Goal: Task Accomplishment & Management: Complete application form

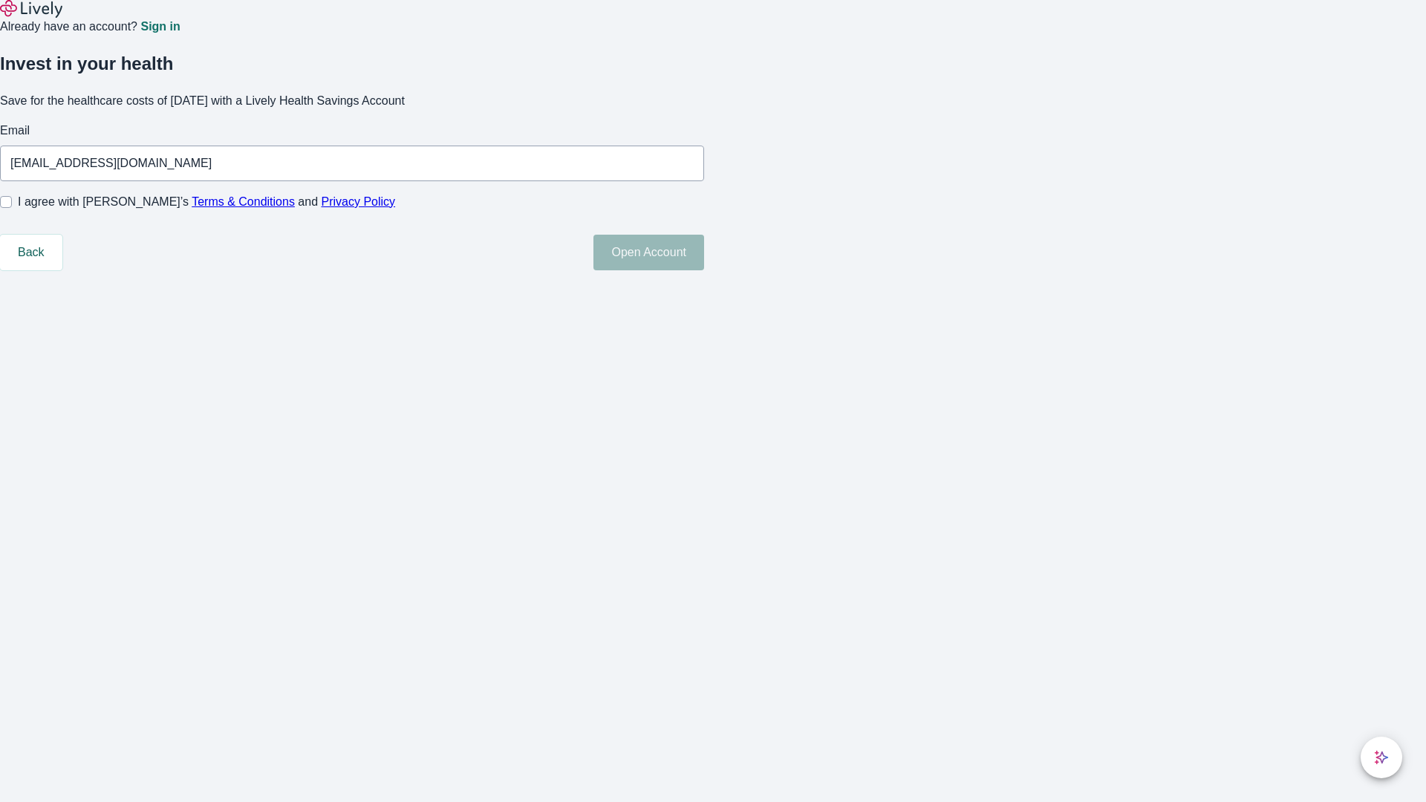
click at [12, 208] on input "I agree with Lively’s Terms & Conditions and Privacy Policy" at bounding box center [6, 202] width 12 height 12
checkbox input "true"
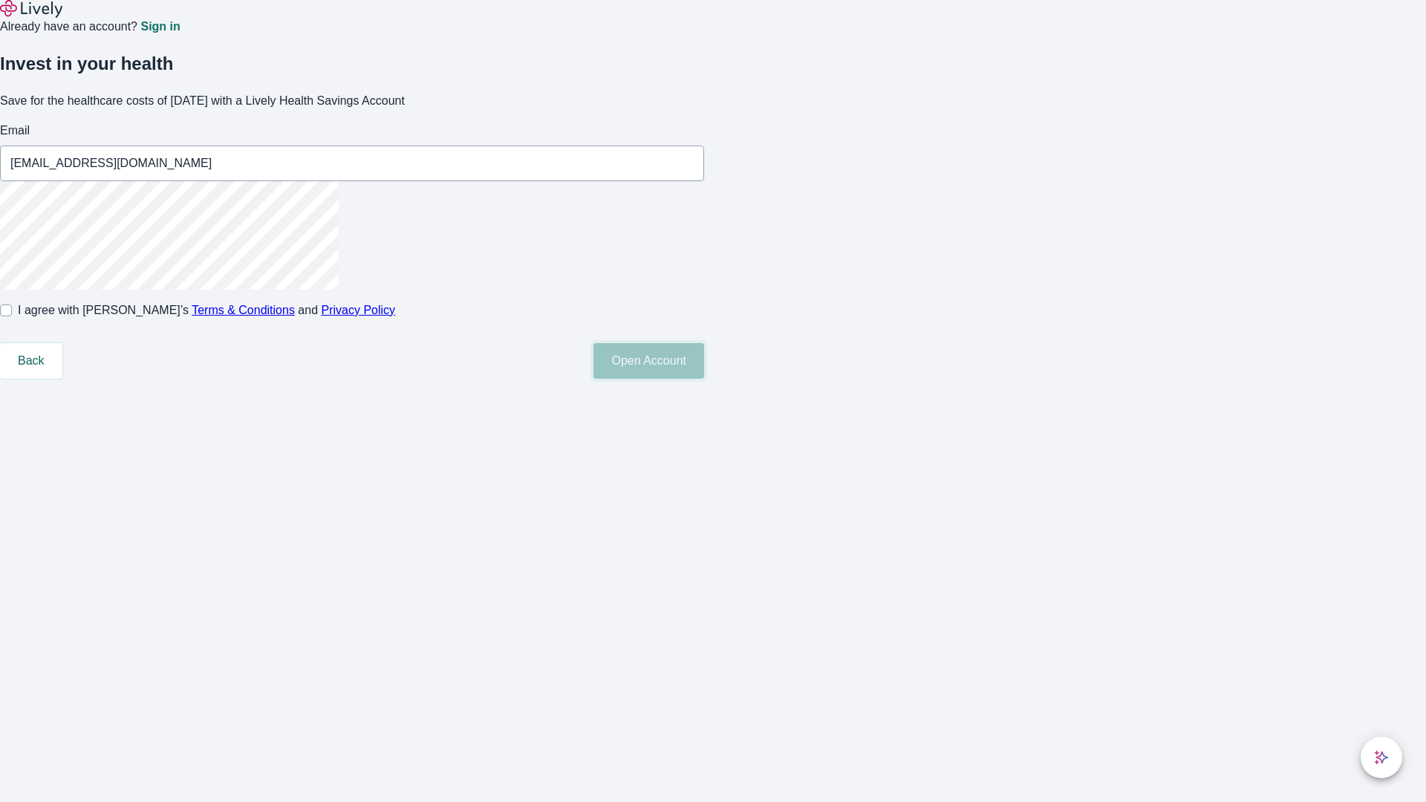
click at [704, 379] on button "Open Account" at bounding box center [649, 361] width 111 height 36
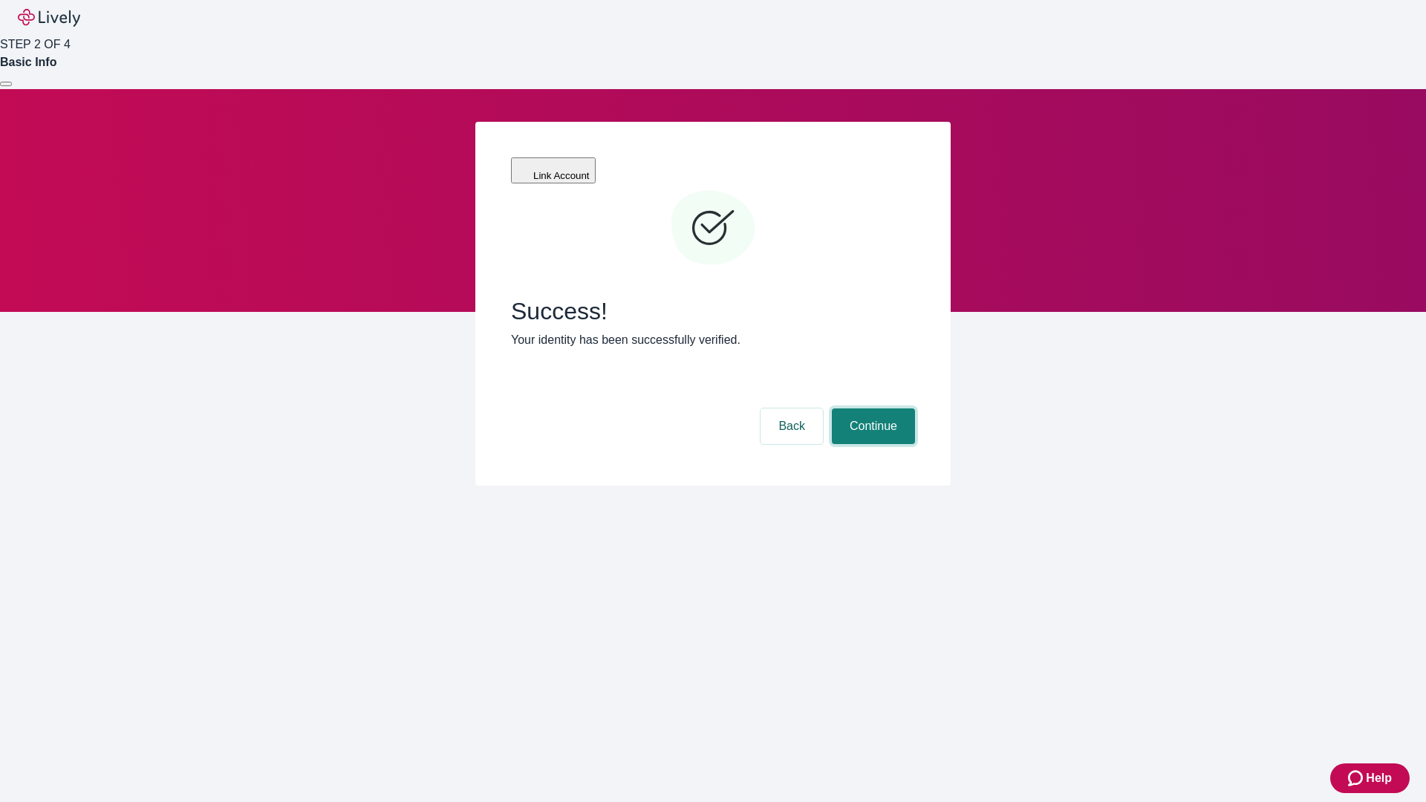
click at [871, 409] on button "Continue" at bounding box center [873, 427] width 83 height 36
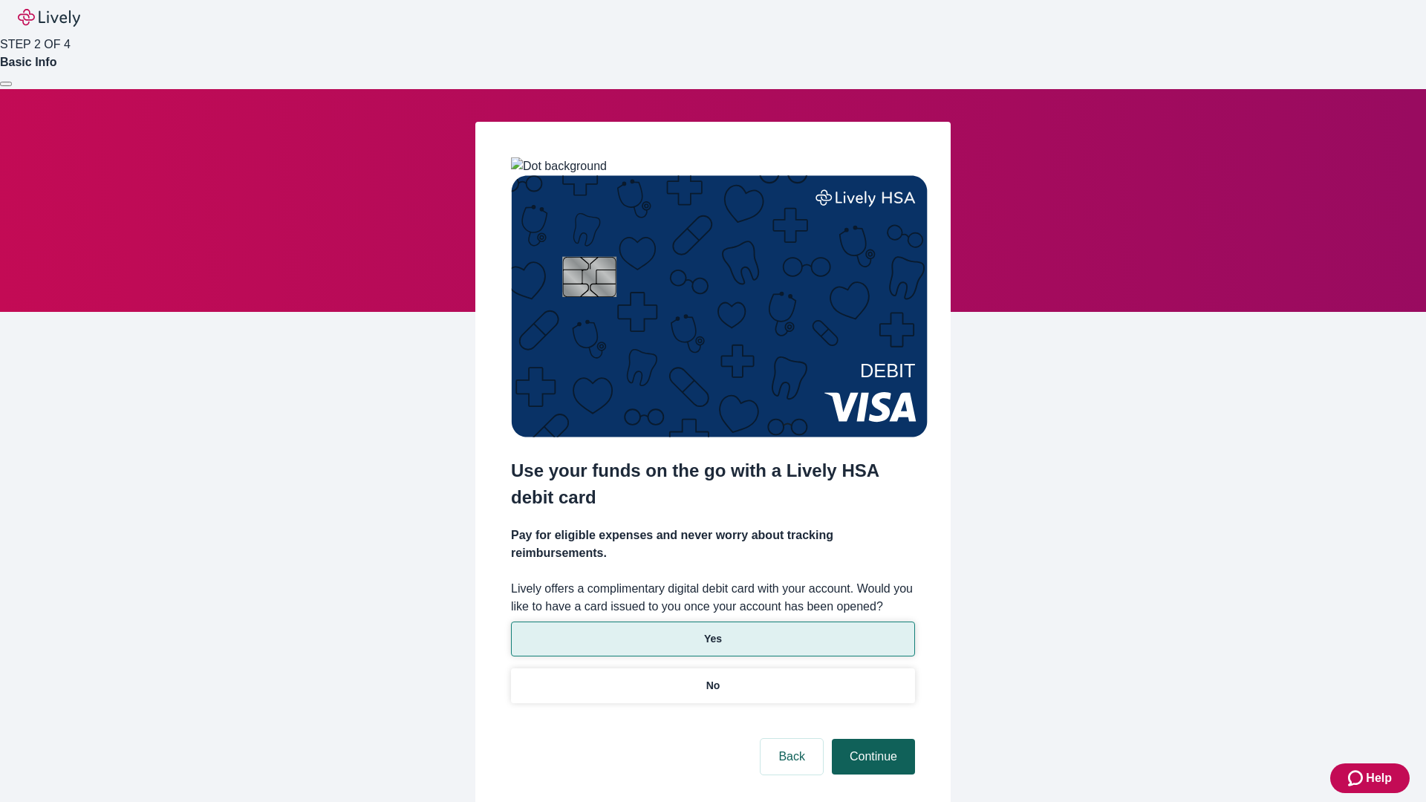
click at [712, 631] on p "Yes" at bounding box center [713, 639] width 18 height 16
click at [871, 739] on button "Continue" at bounding box center [873, 757] width 83 height 36
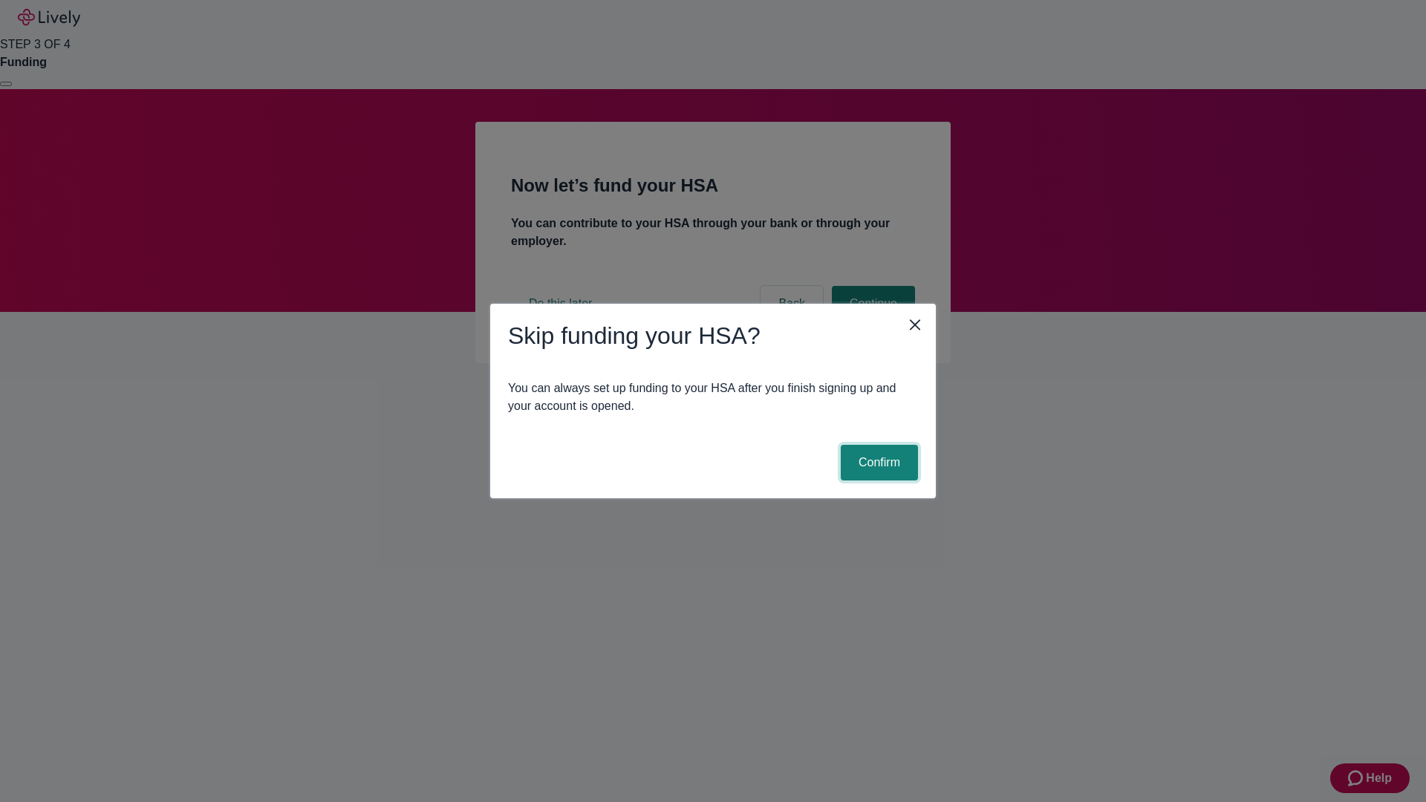
click at [877, 463] on button "Confirm" at bounding box center [879, 463] width 77 height 36
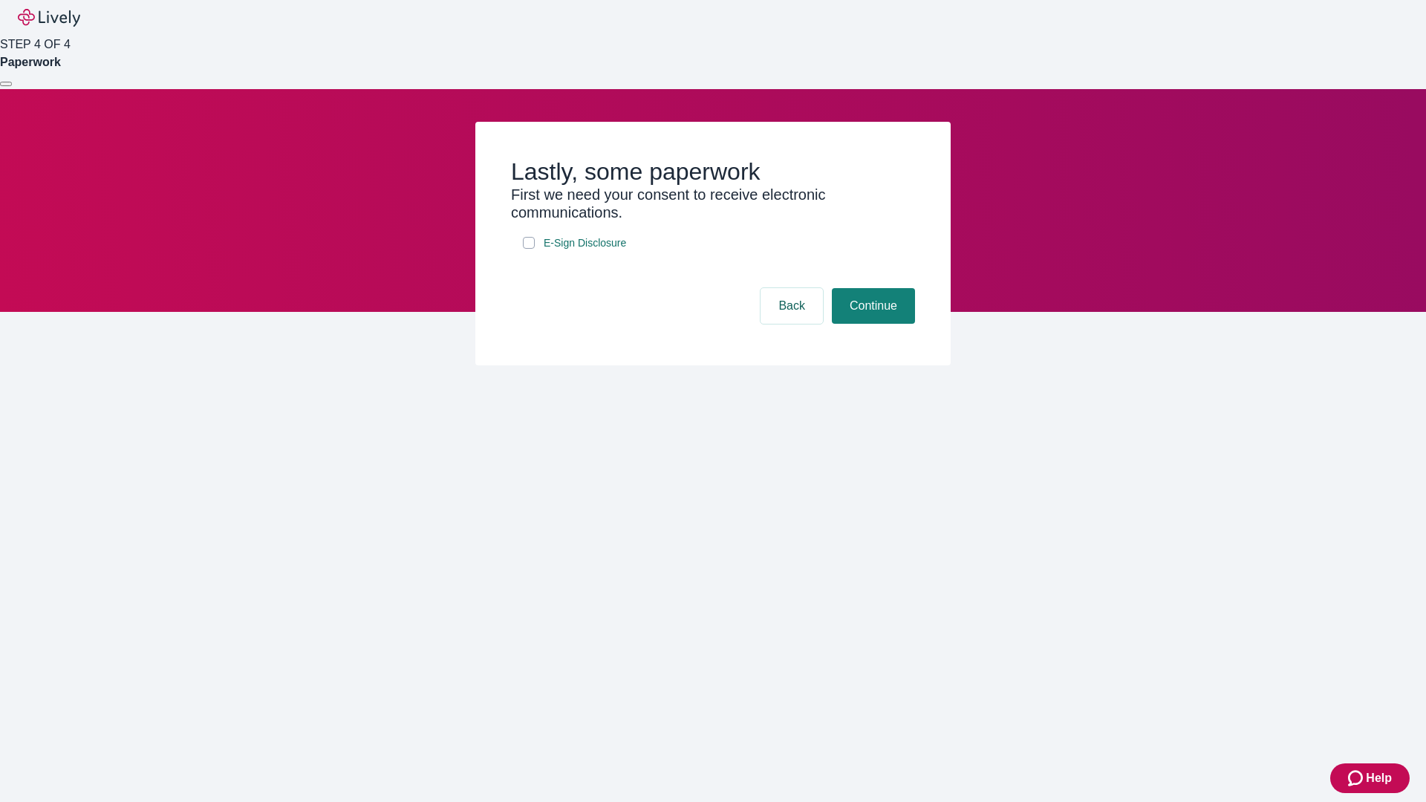
click at [529, 249] on input "E-Sign Disclosure" at bounding box center [529, 243] width 12 height 12
checkbox input "true"
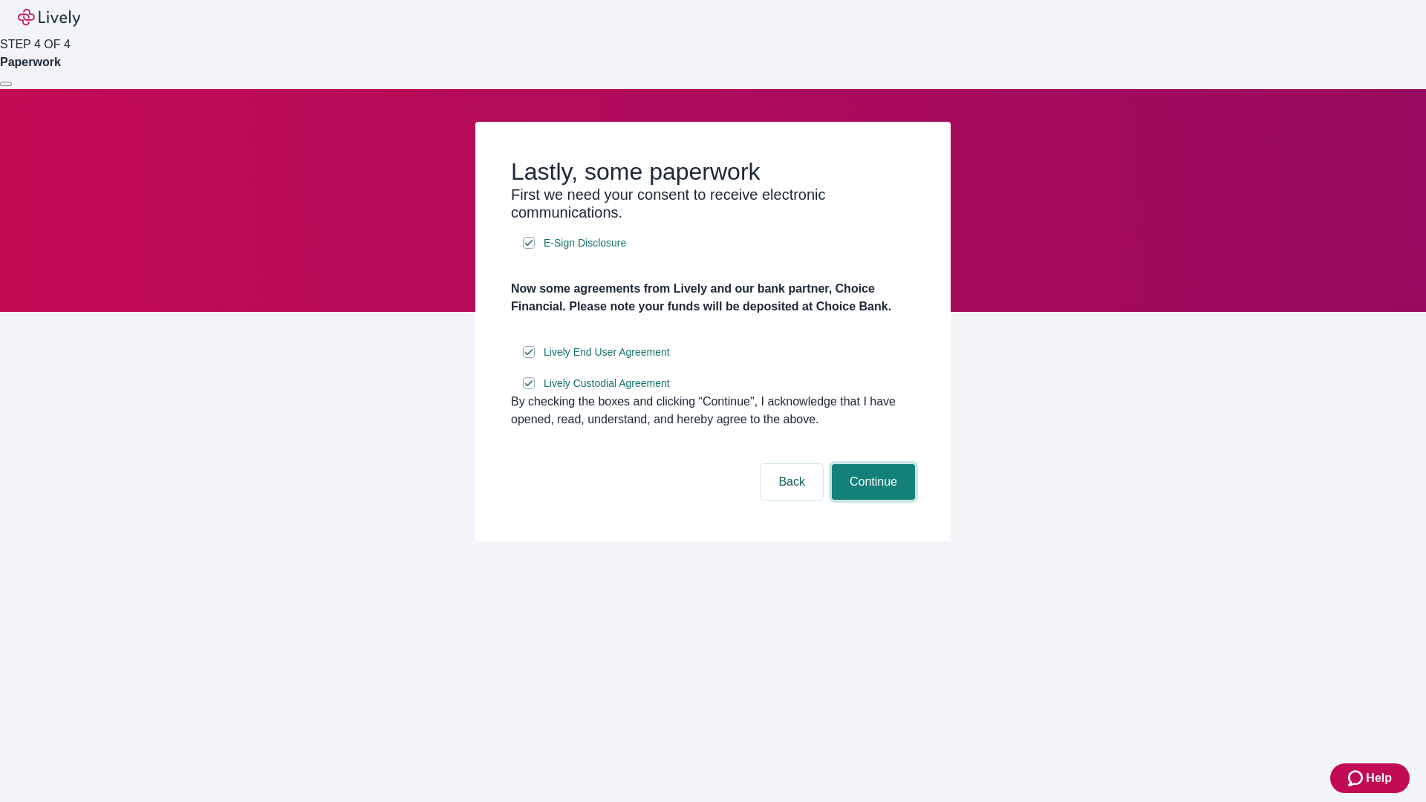
click at [871, 500] on button "Continue" at bounding box center [873, 482] width 83 height 36
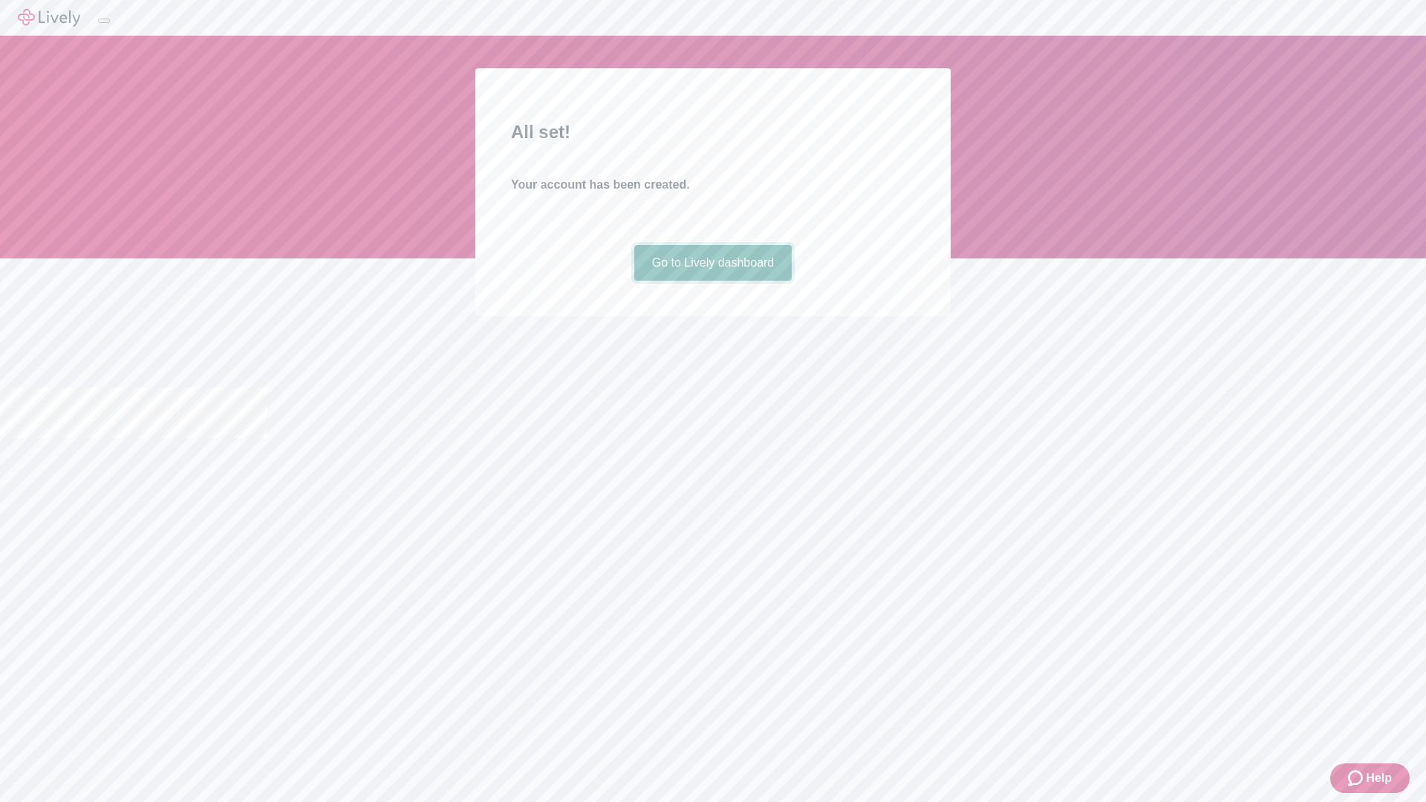
click at [712, 281] on link "Go to Lively dashboard" at bounding box center [713, 263] width 158 height 36
